Goal: Task Accomplishment & Management: Use online tool/utility

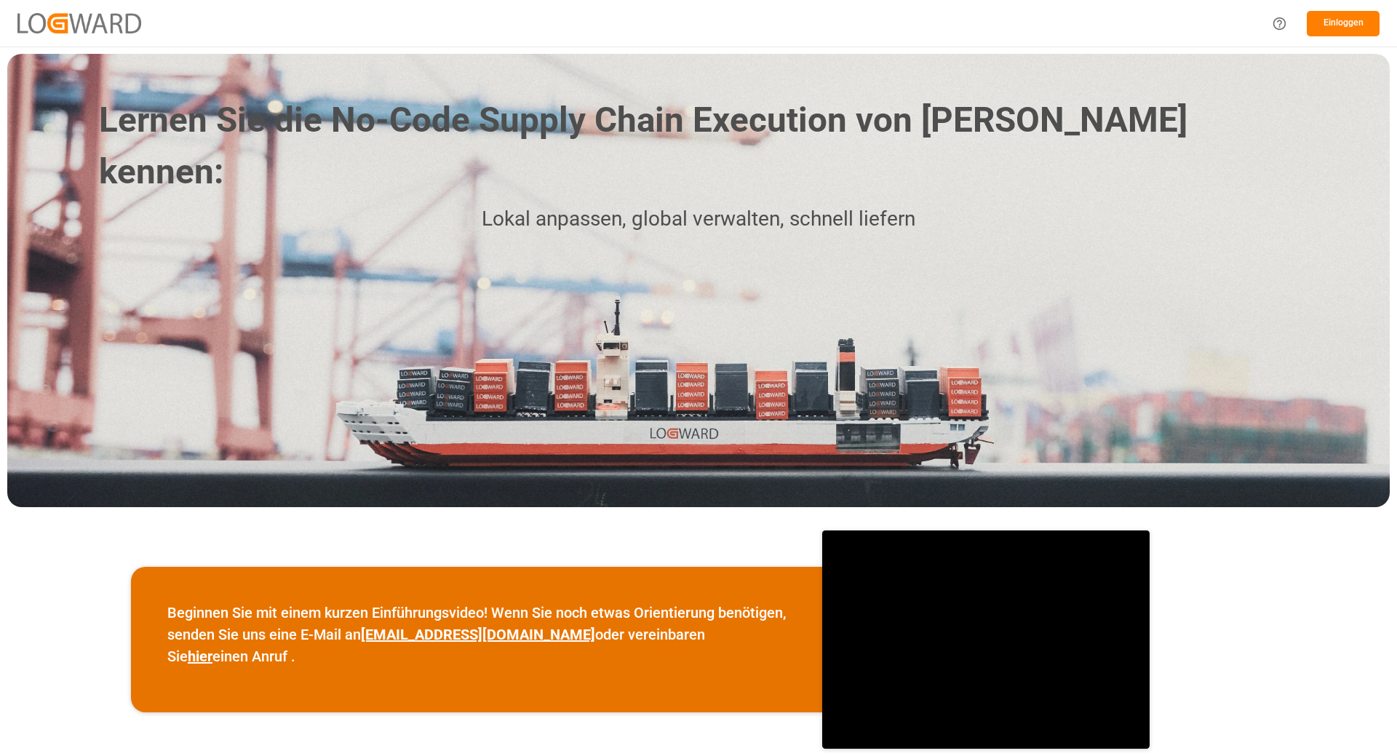
click at [958, 15] on div "Einloggen" at bounding box center [698, 23] width 1397 height 47
click at [1329, 26] on font "Einloggen" at bounding box center [1344, 22] width 40 height 10
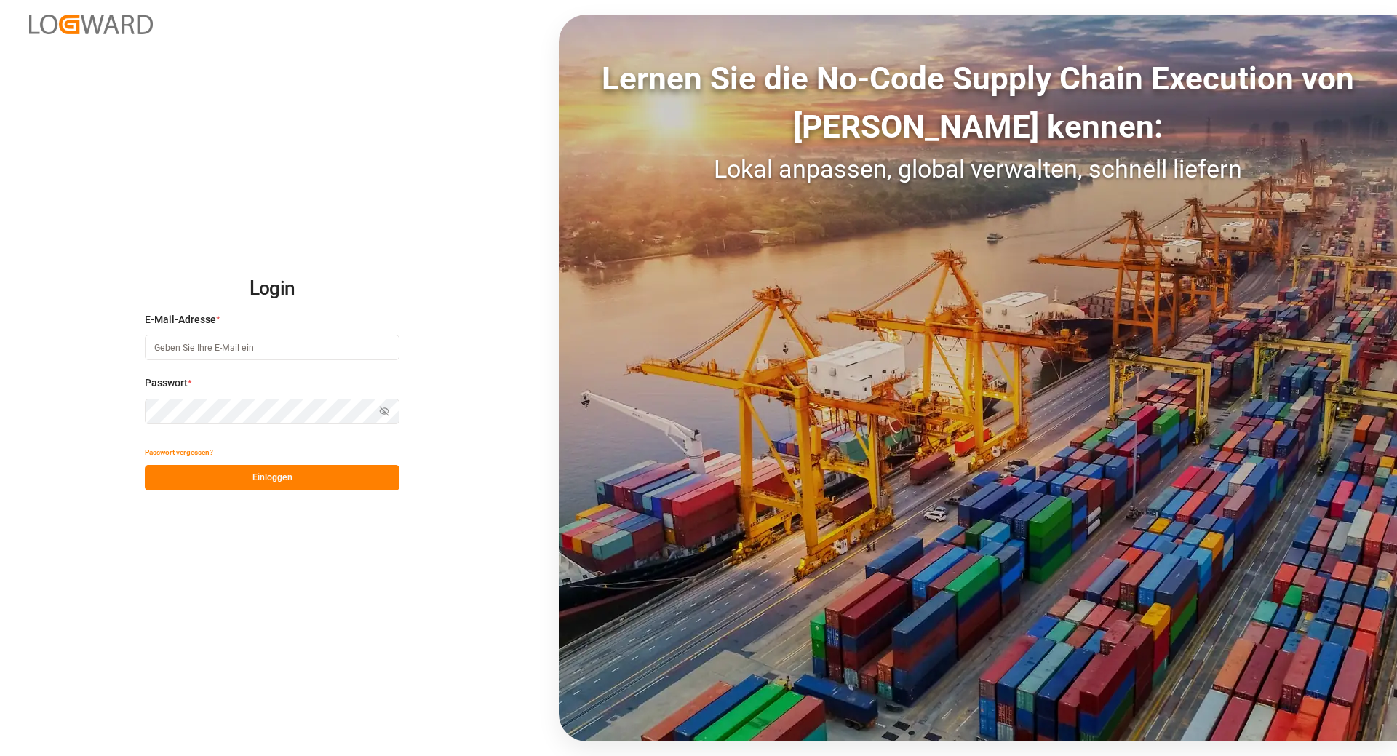
type input "[EMAIL_ADDRESS][DOMAIN_NAME]"
click at [251, 472] on button "Einloggen" at bounding box center [272, 477] width 255 height 25
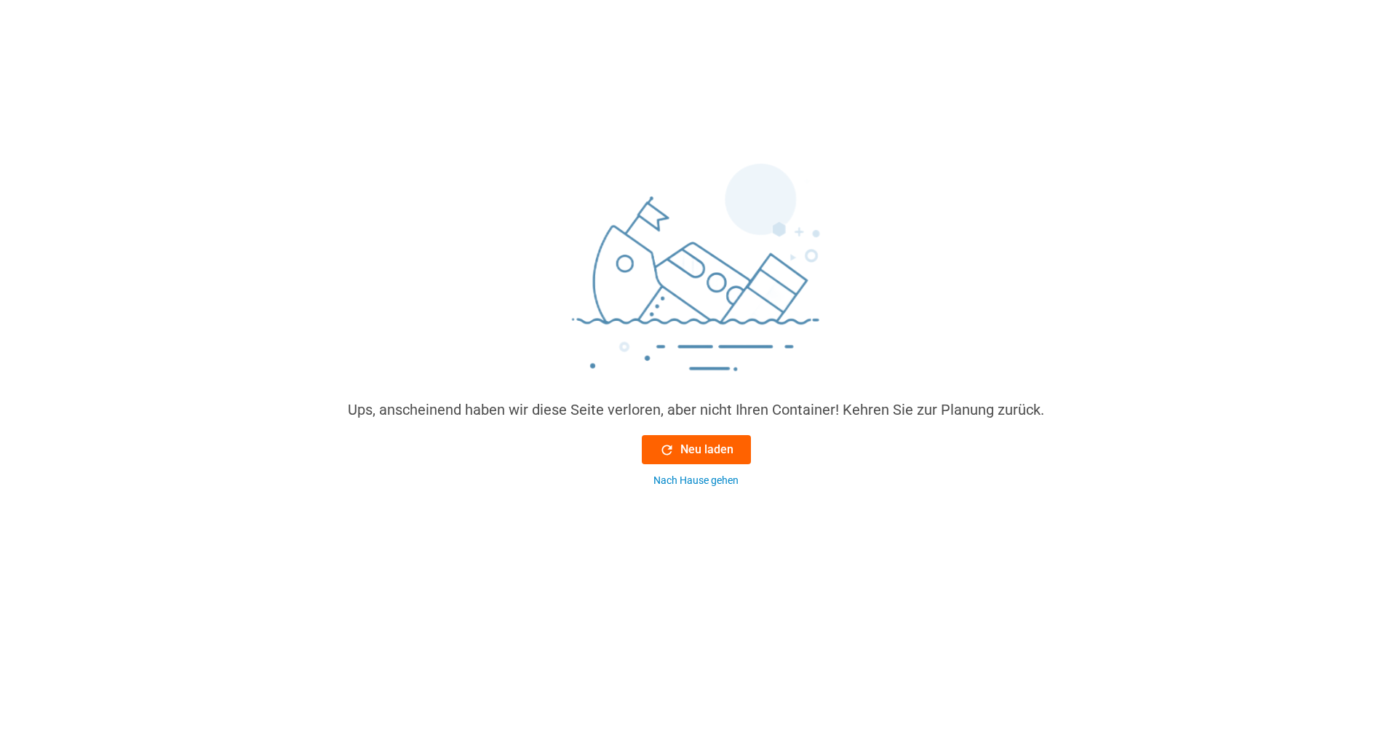
click at [704, 452] on font "Neu laden" at bounding box center [706, 449] width 53 height 14
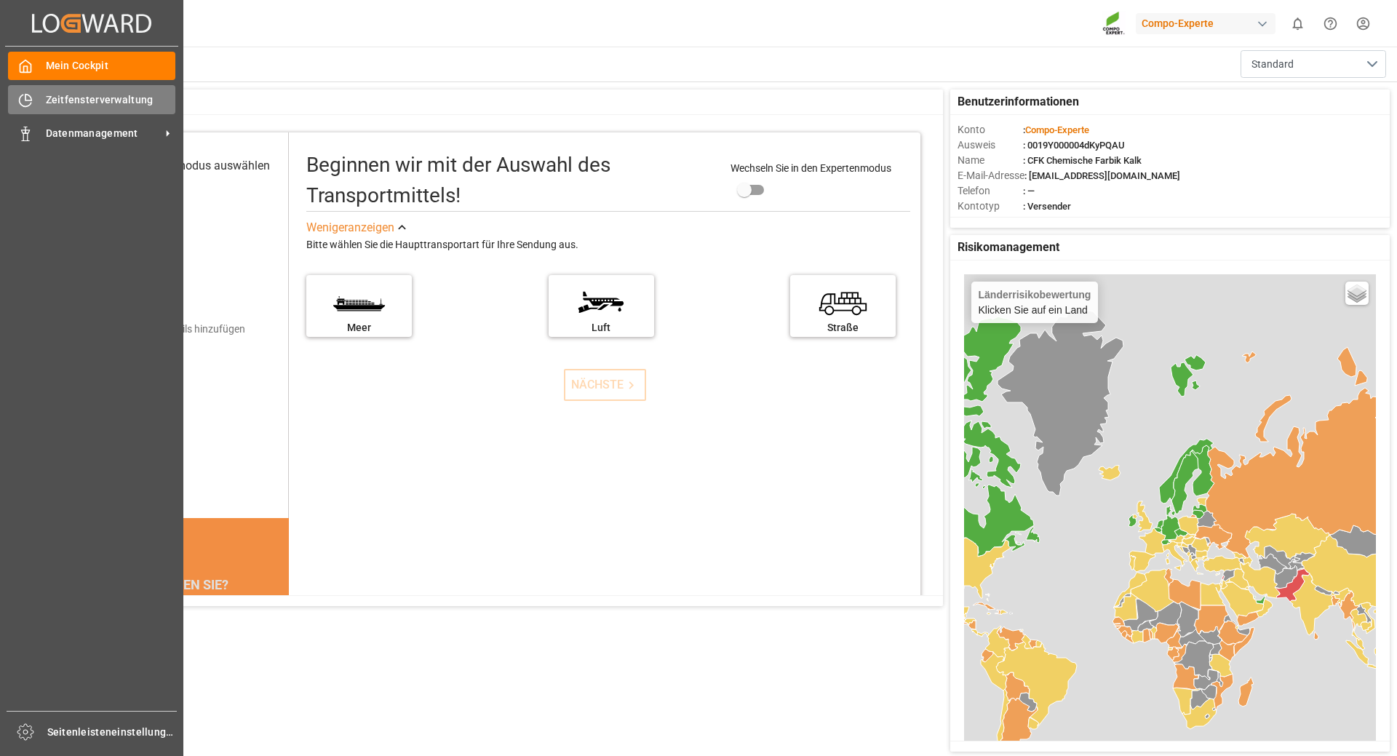
click at [41, 104] on div "Zeitfensterverwaltung Zeitfensterverwaltung" at bounding box center [91, 99] width 167 height 28
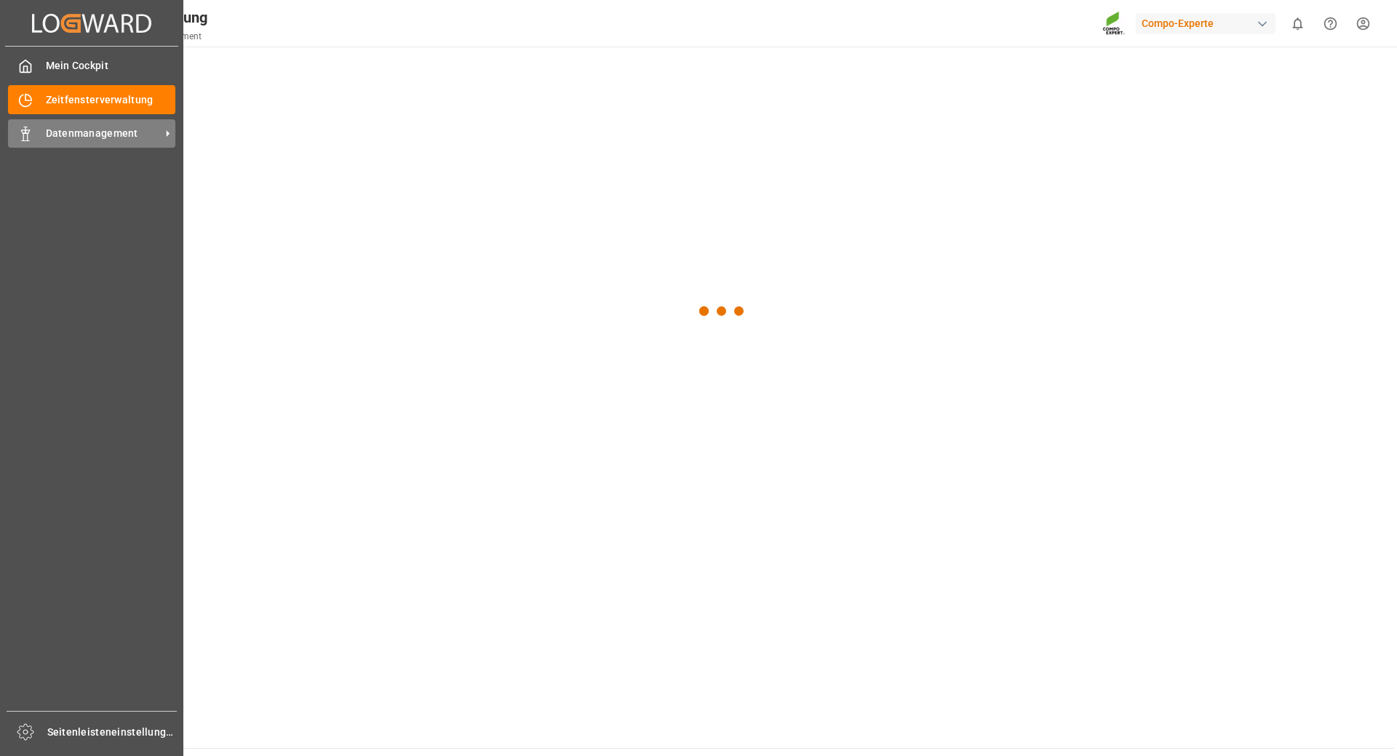
click at [69, 138] on font "Datenmanagement" at bounding box center [92, 133] width 92 height 12
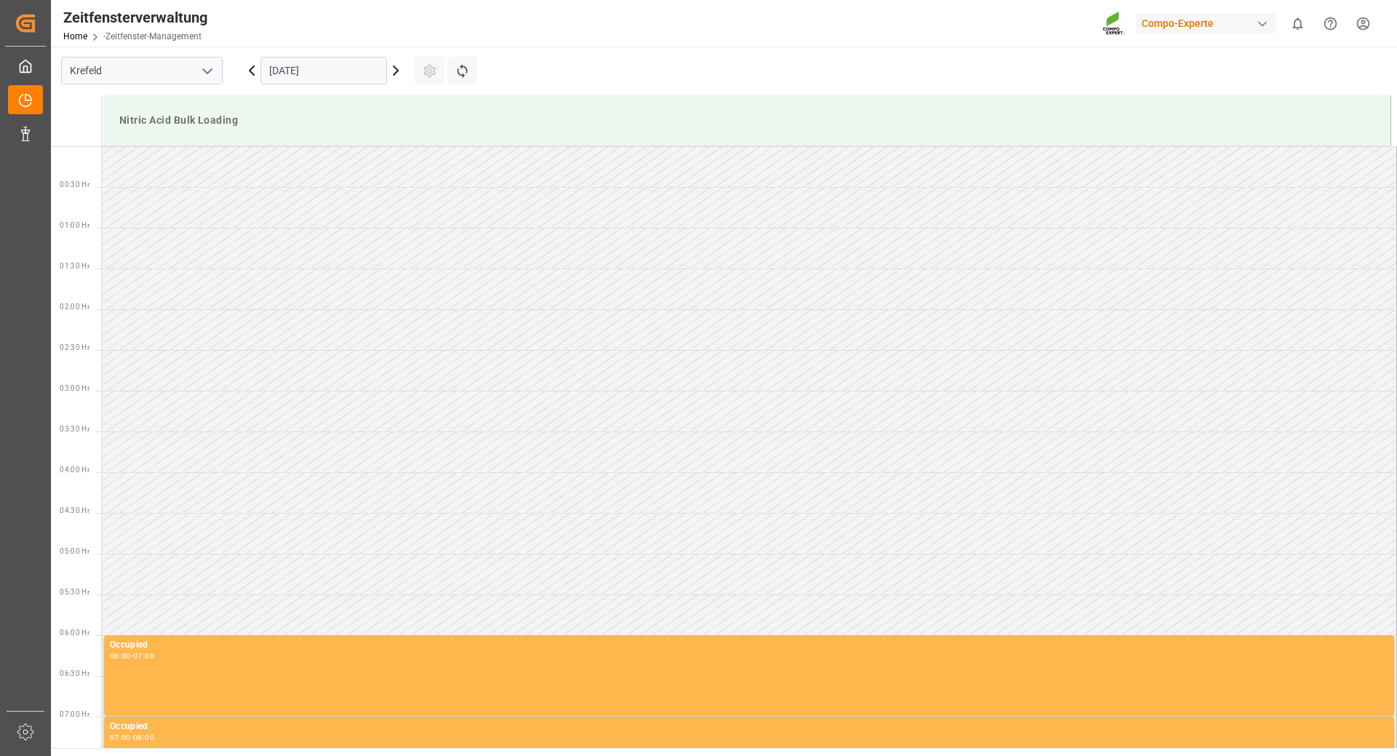
scroll to position [724, 0]
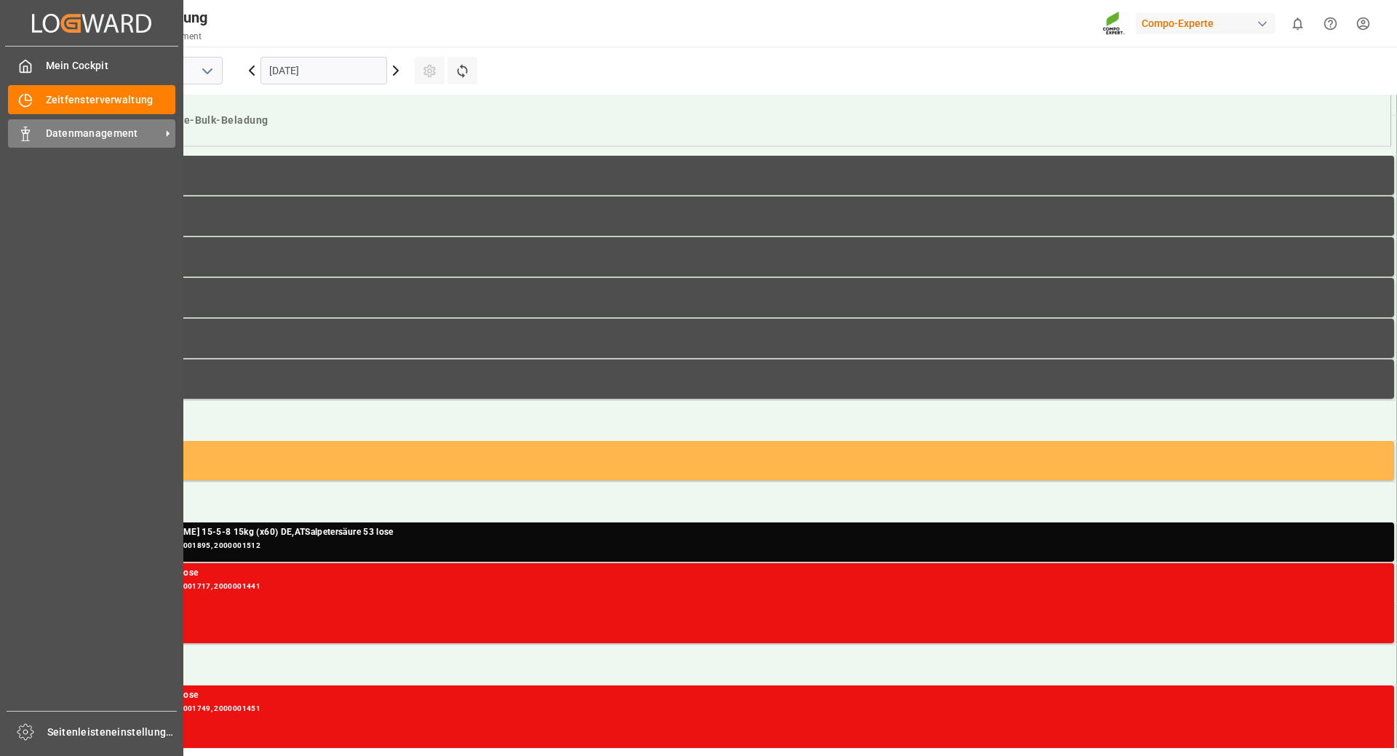
click at [12, 140] on div at bounding box center [20, 133] width 25 height 15
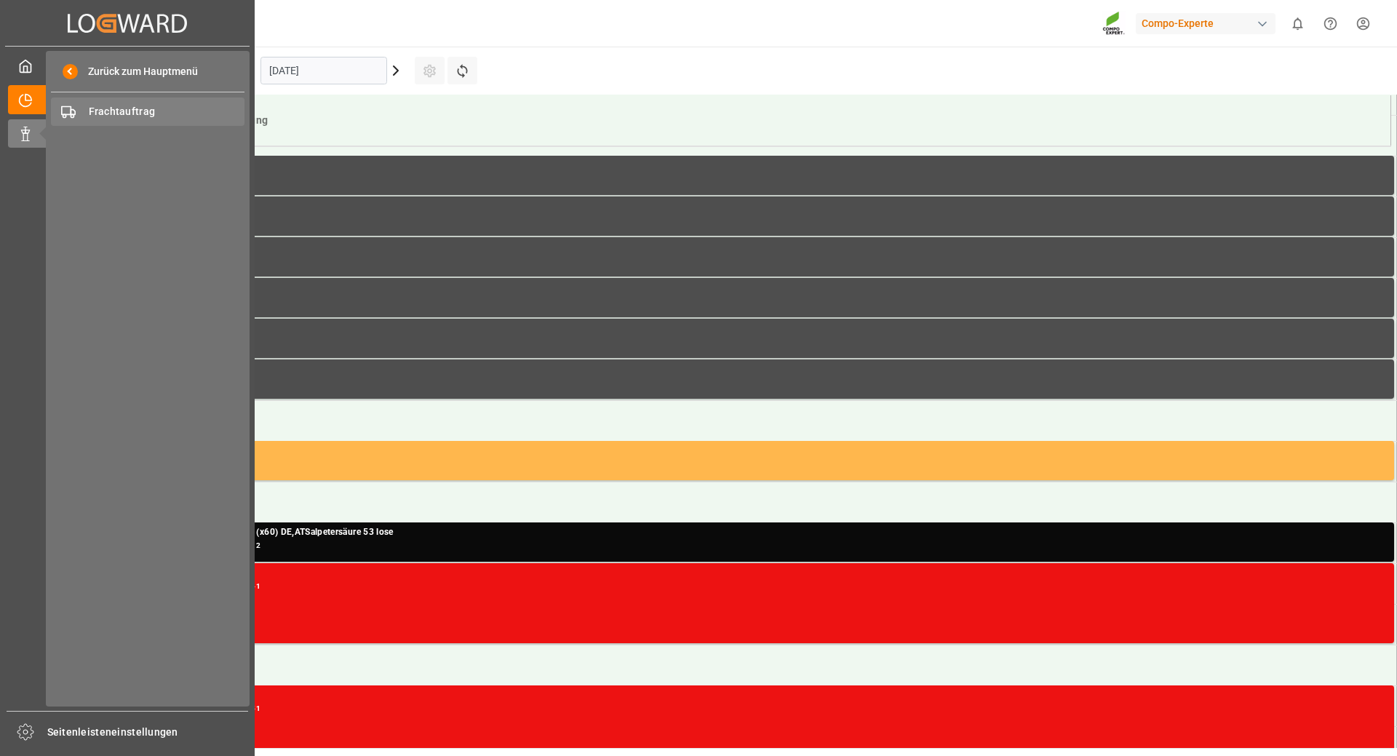
click at [117, 107] on font "Frachtauftrag" at bounding box center [122, 112] width 67 height 12
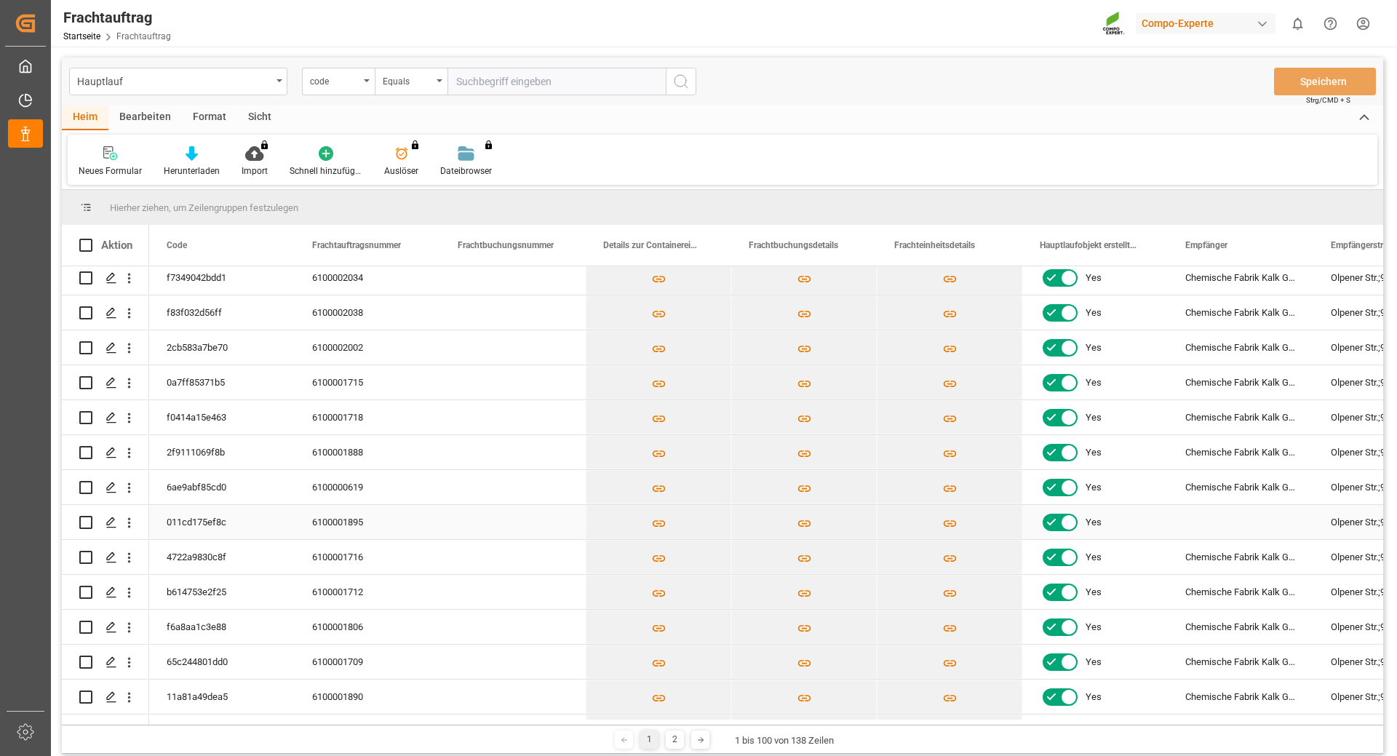
scroll to position [291, 0]
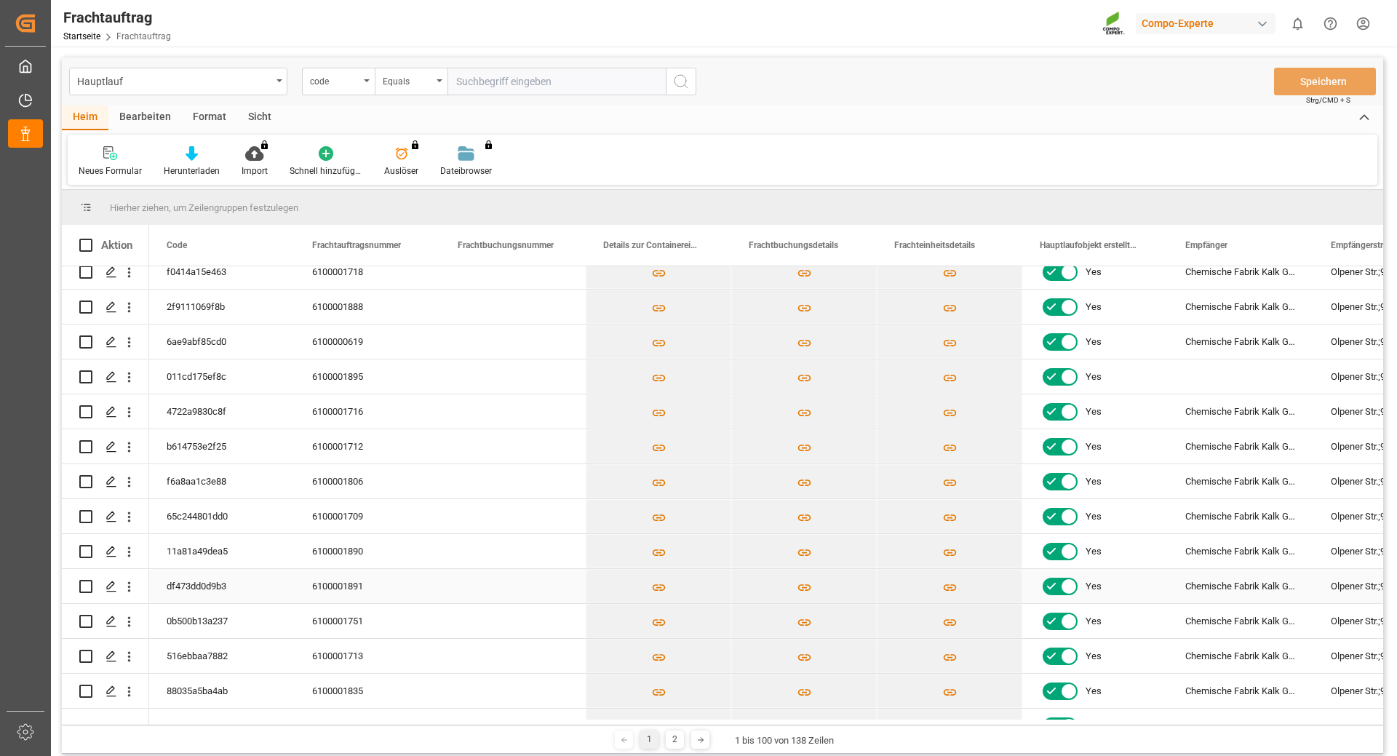
click at [84, 587] on input "Drücken Sie die Leertaste, um die Zeilenauswahl umzuschalten (nicht markiert)." at bounding box center [85, 586] width 13 height 13
checkbox input "true"
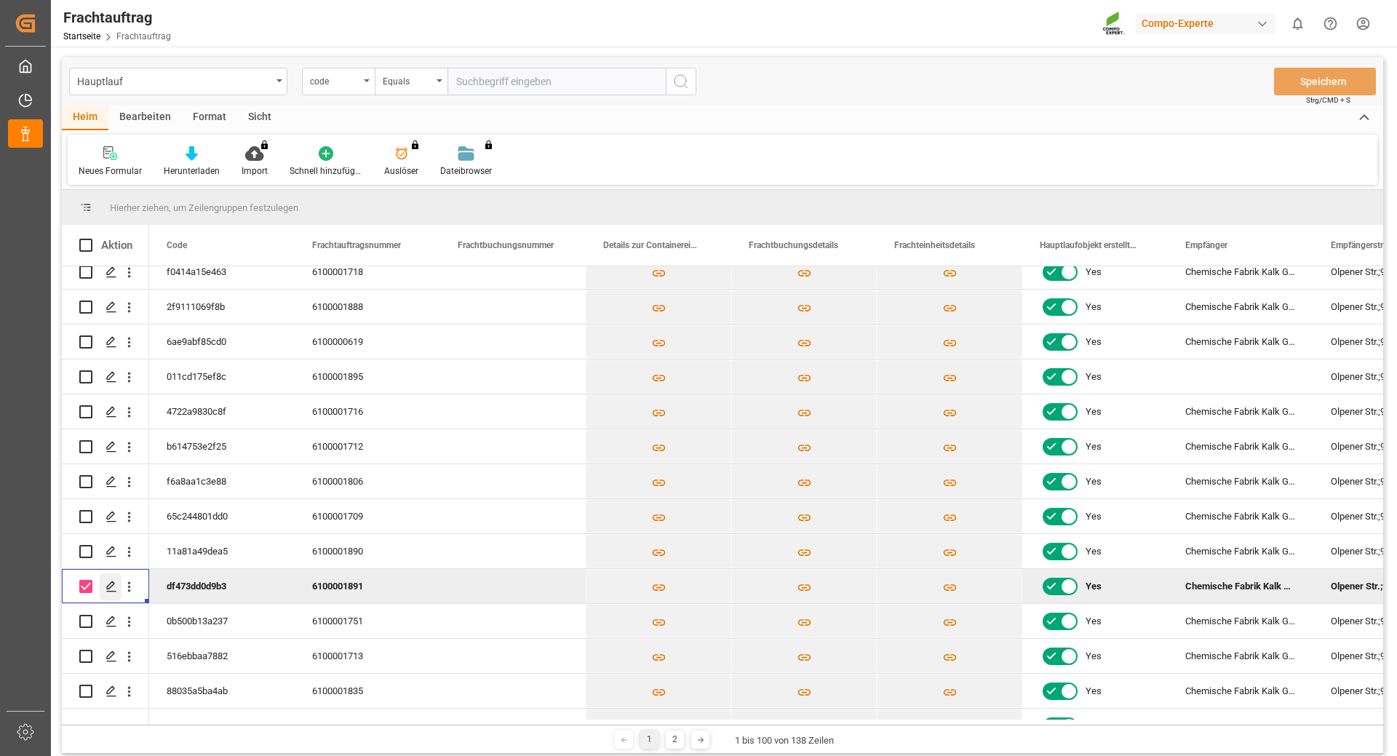
click at [108, 587] on icon "Press SPACE to deselect this row." at bounding box center [112, 587] width 12 height 12
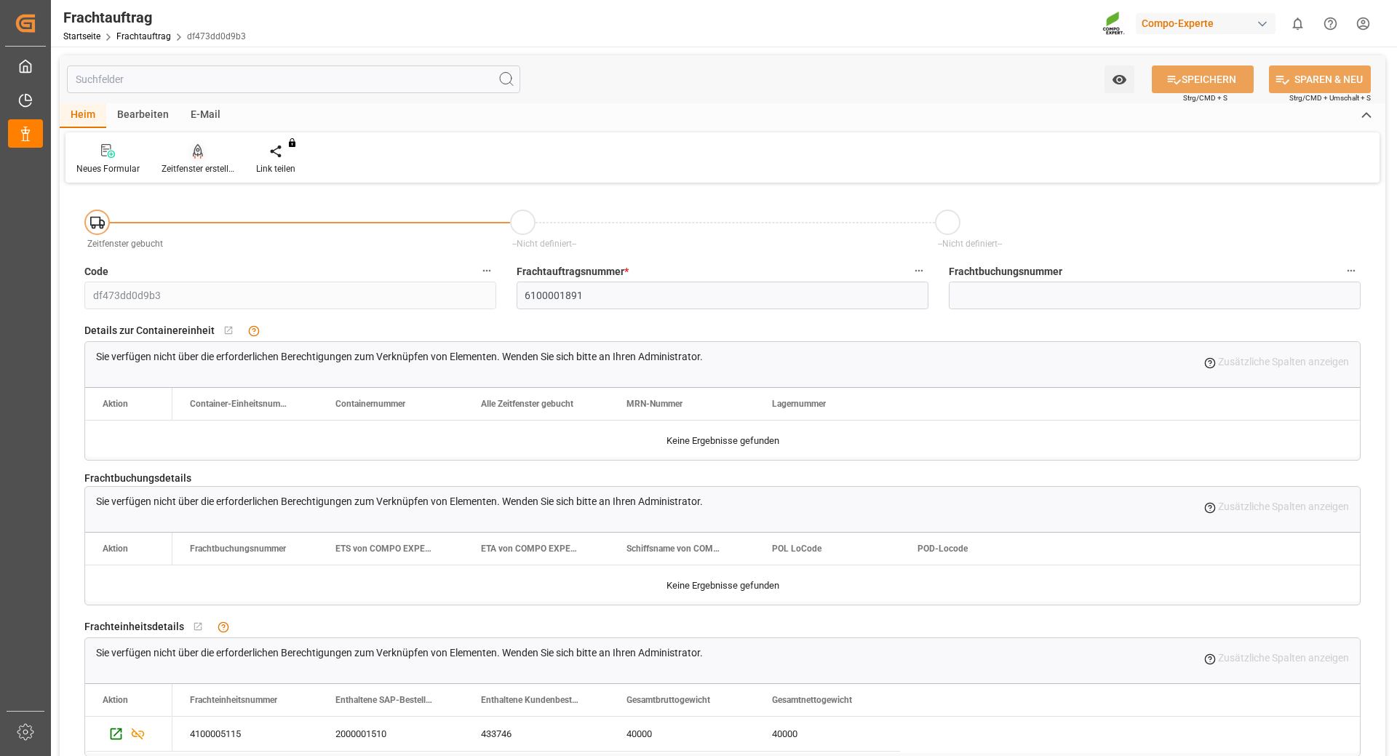
click at [183, 167] on font "Zeitfenster erstellen" at bounding box center [200, 169] width 76 height 10
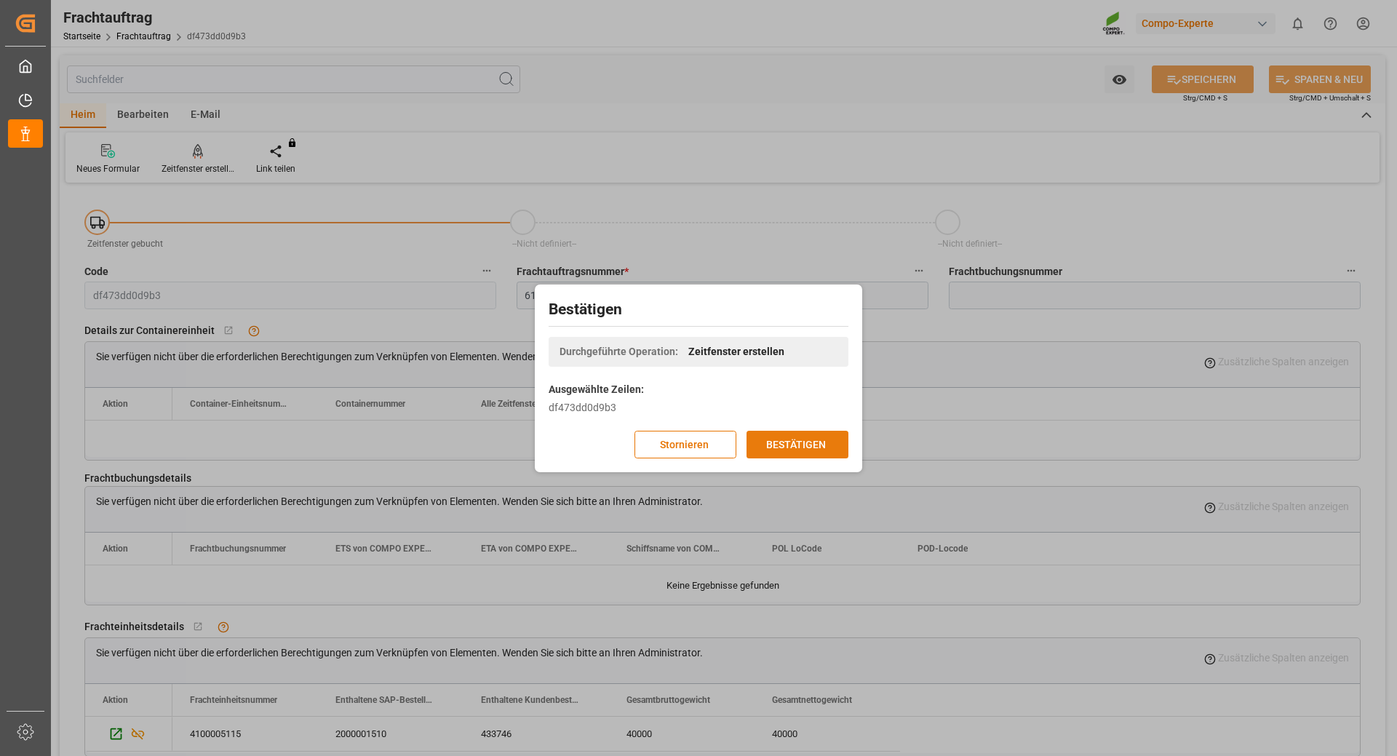
click at [808, 443] on font "BESTÄTIGEN" at bounding box center [796, 444] width 60 height 12
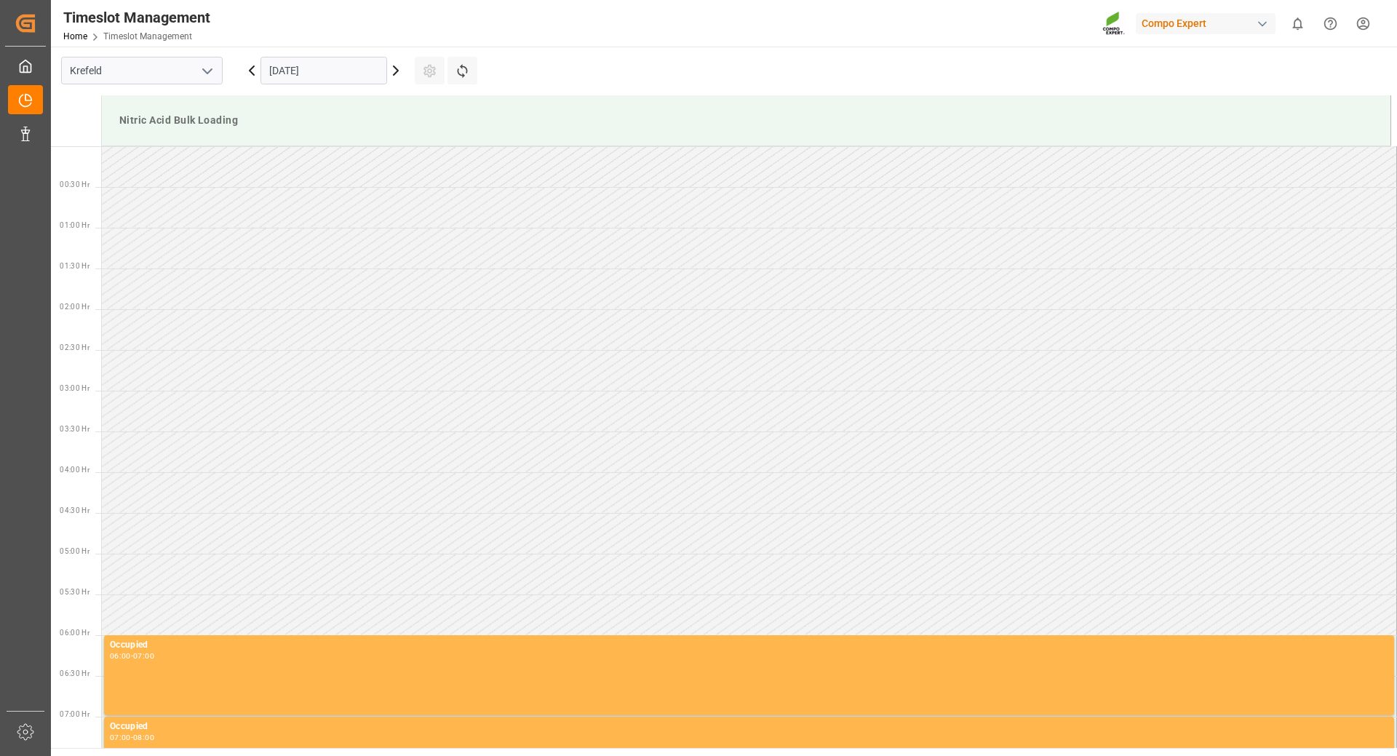
scroll to position [724, 0]
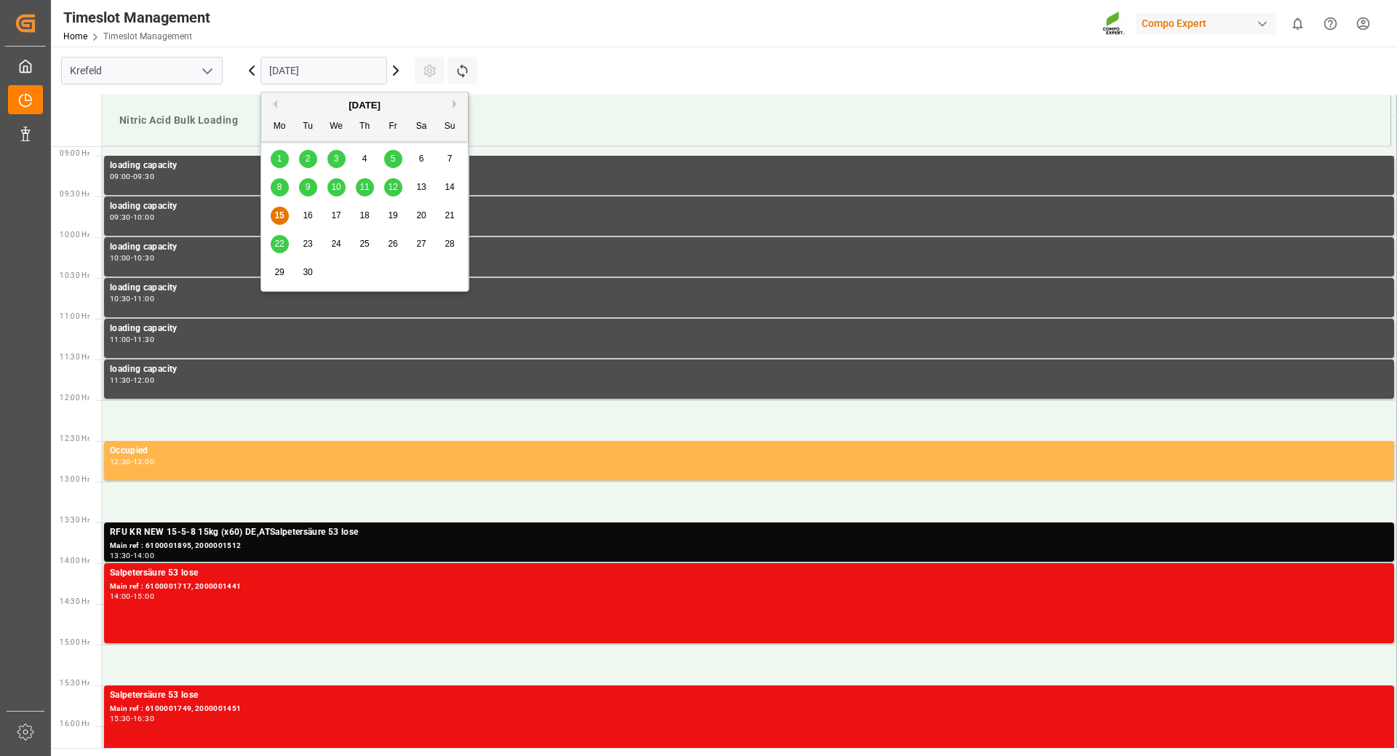
click at [309, 68] on input "[DATE]" at bounding box center [324, 71] width 127 height 28
click at [368, 214] on span "18" at bounding box center [363, 215] width 9 height 10
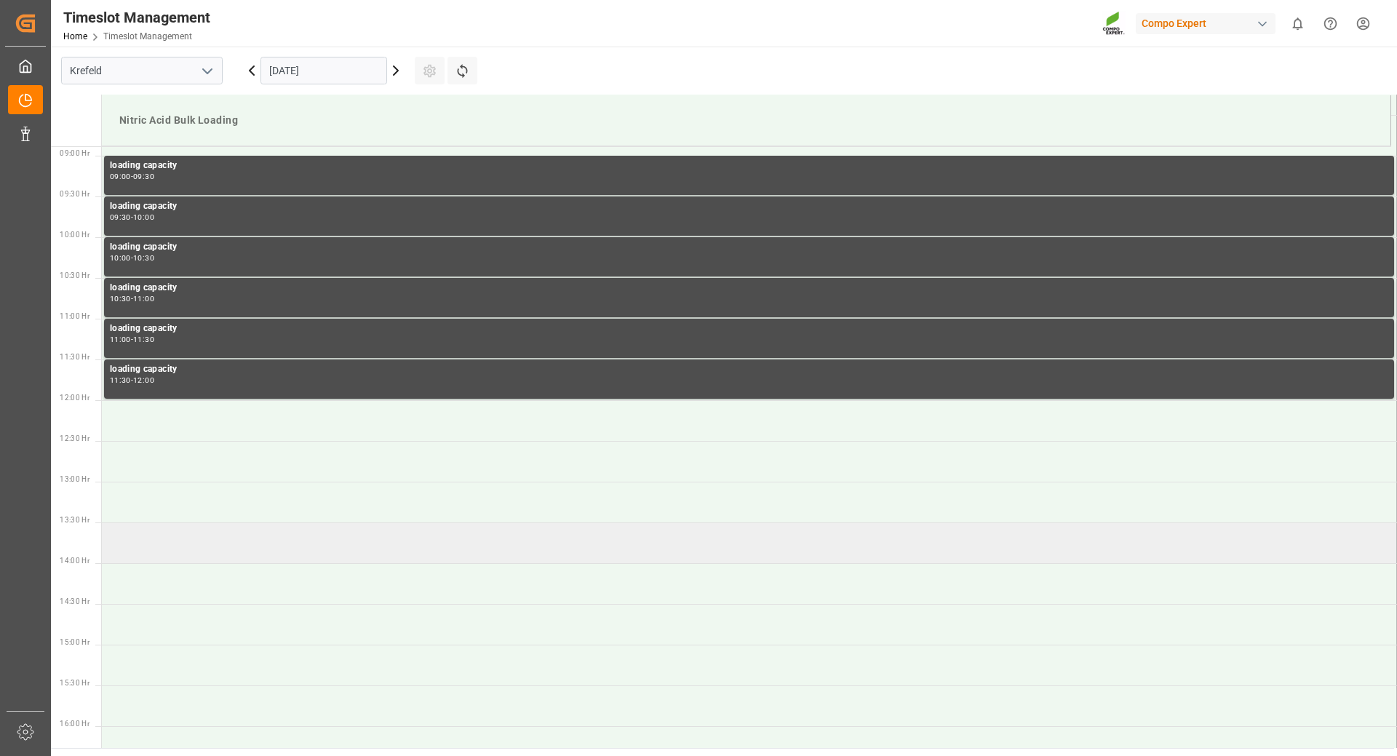
scroll to position [797, 0]
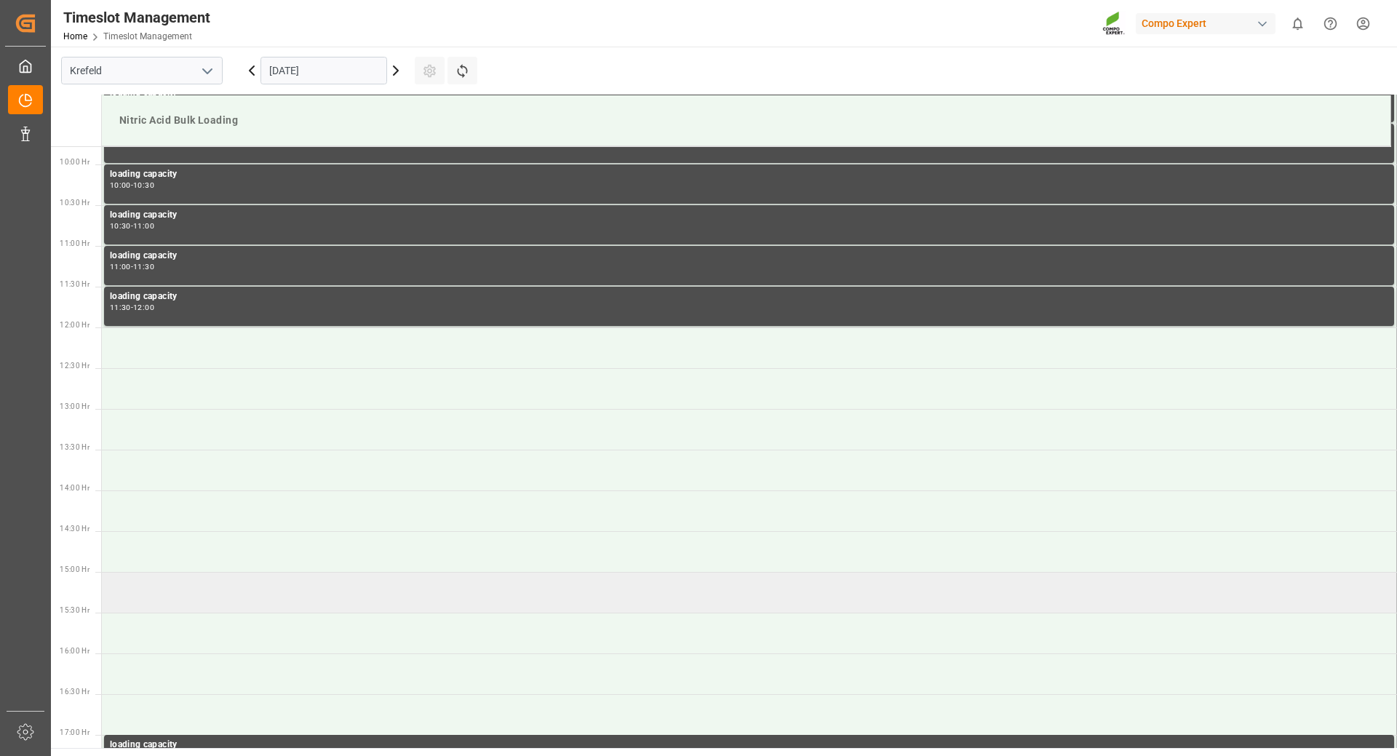
click at [295, 594] on td at bounding box center [749, 592] width 1295 height 41
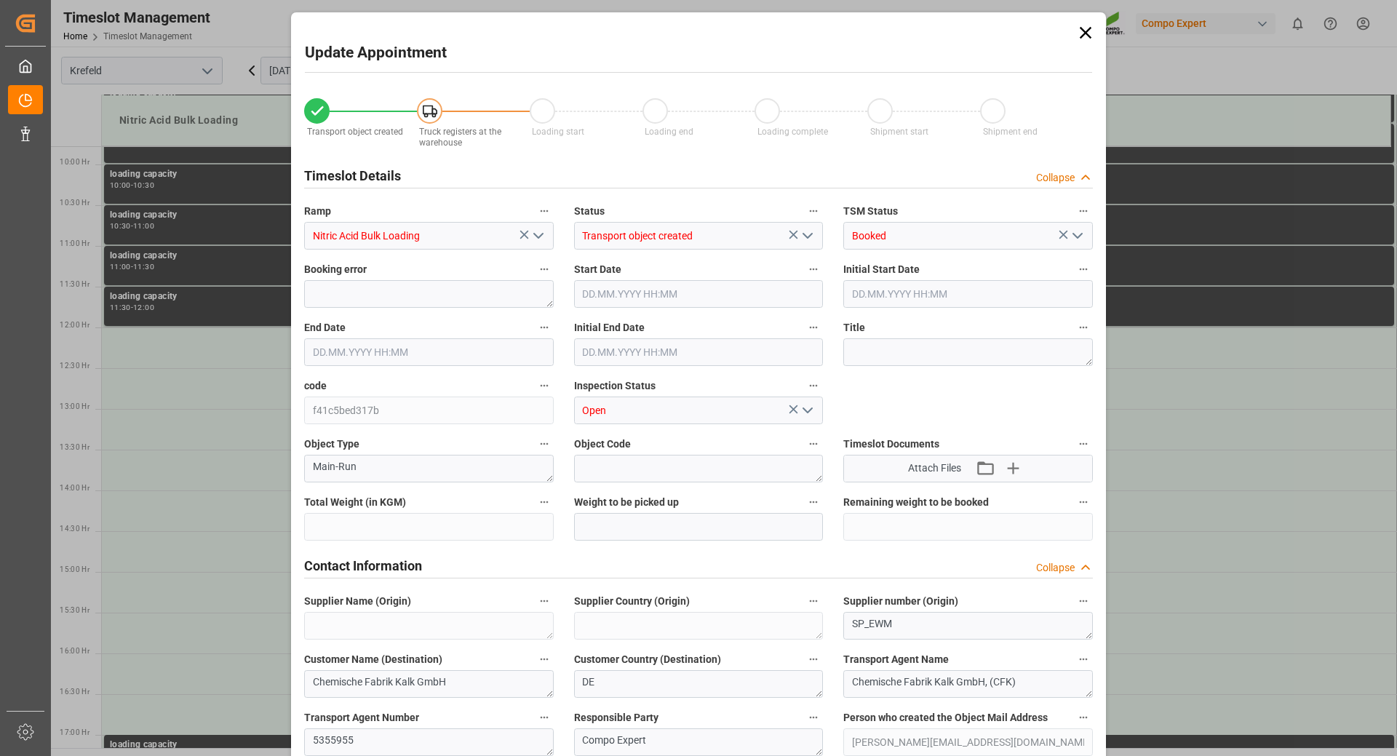
type input "40000"
type input "0"
type input "18.09.2025 15:00"
type input "18.09.2025 15:30"
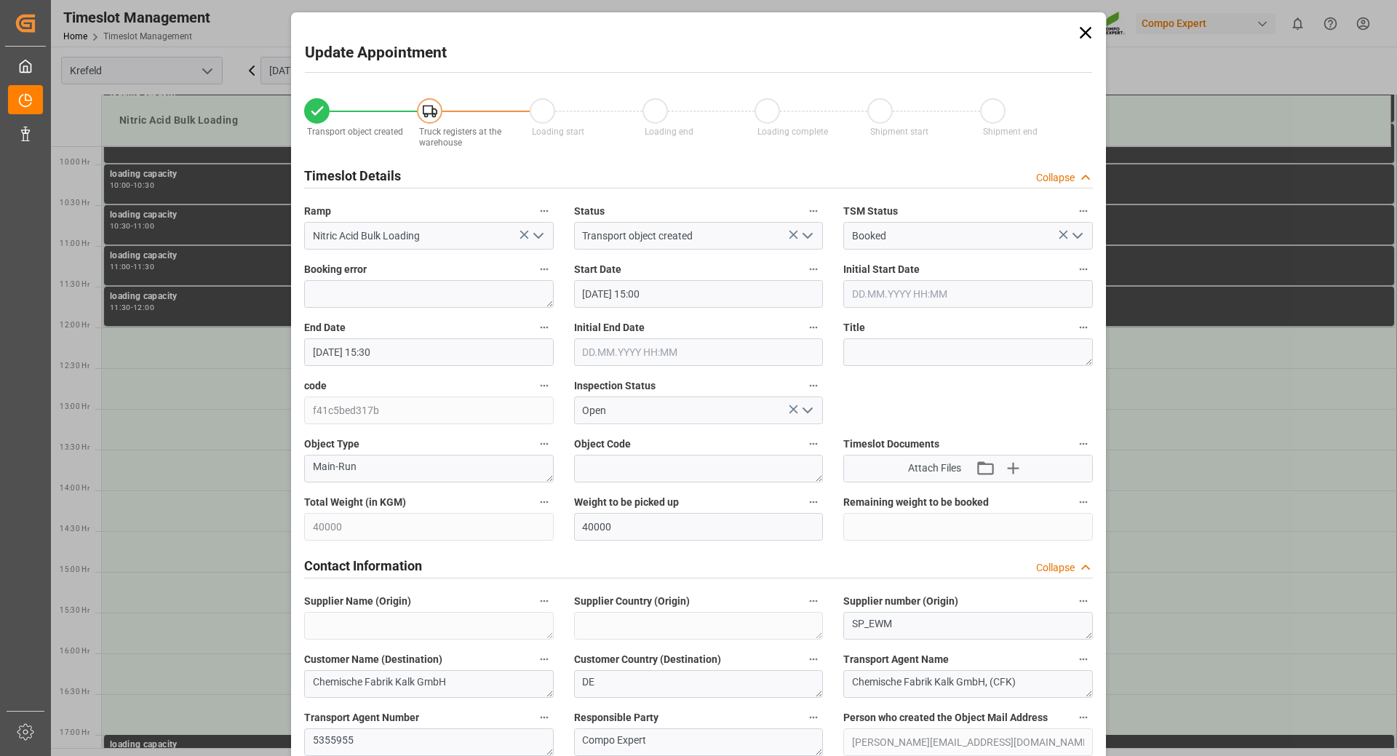
type input "10.09.2025 15:37"
type input "15.09.2025 07:35"
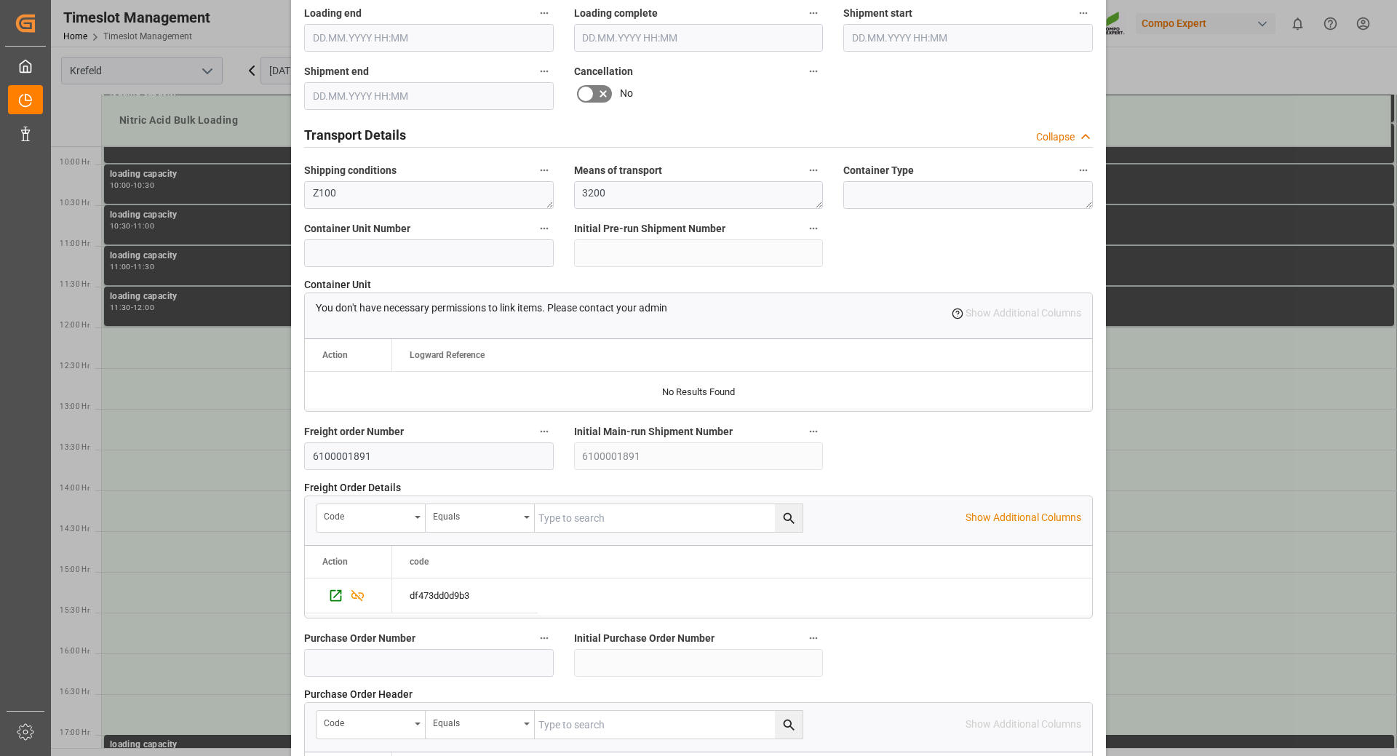
scroll to position [1260, 0]
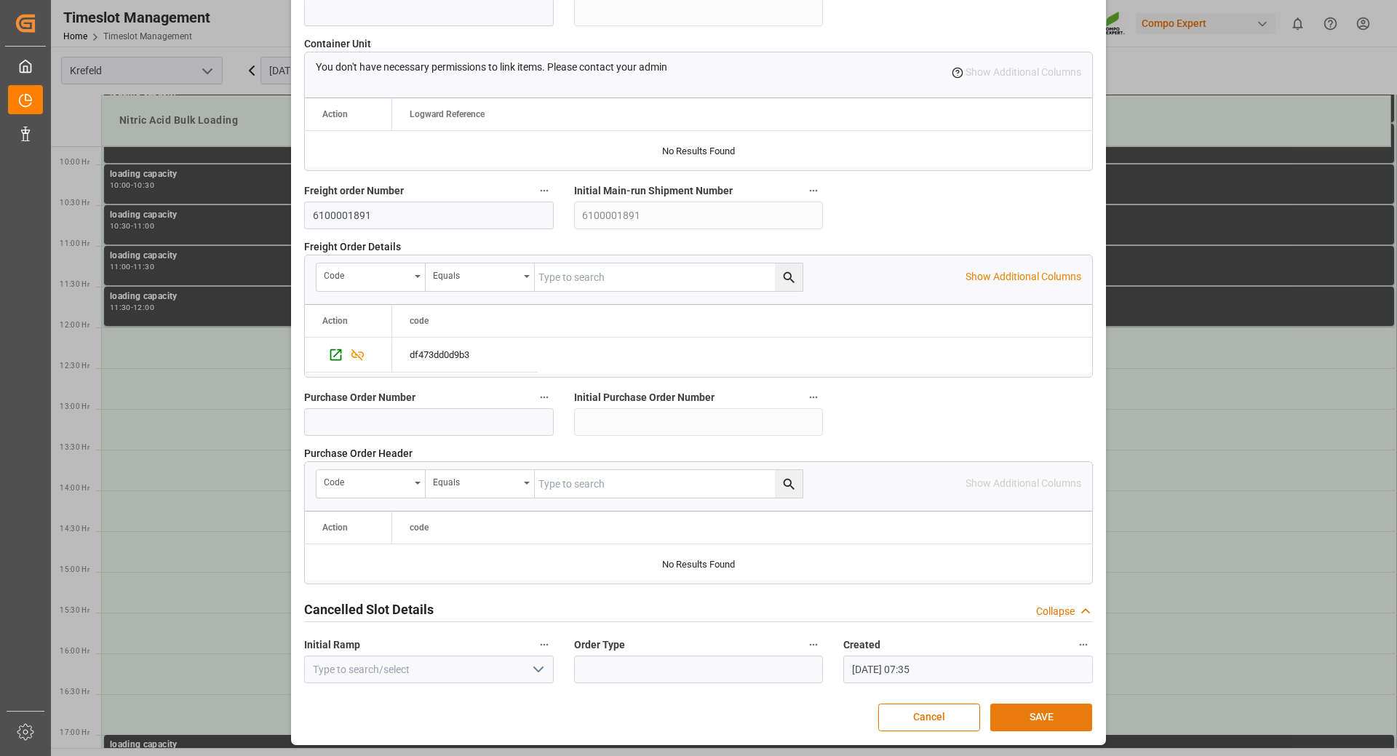
click at [1039, 720] on button "SAVE" at bounding box center [1041, 718] width 102 height 28
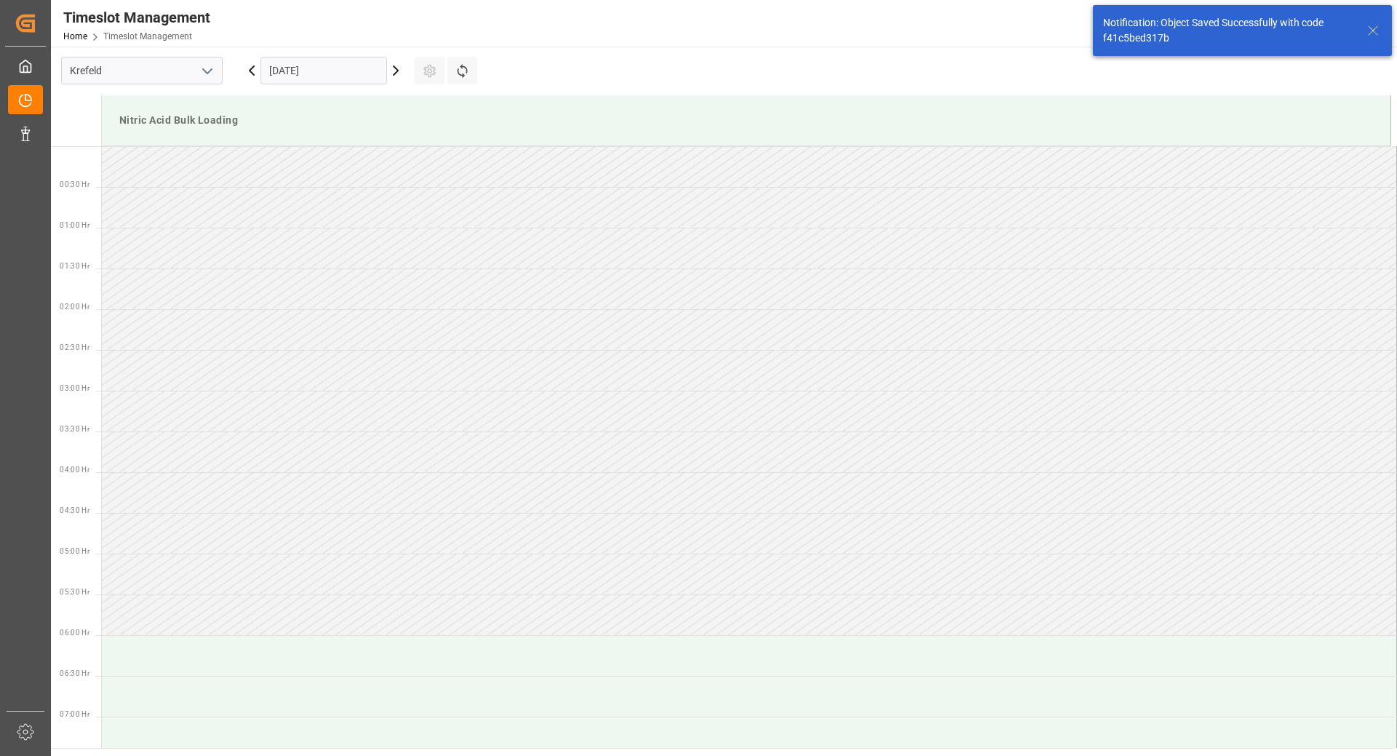
scroll to position [1132, 0]
